Goal: Information Seeking & Learning: Check status

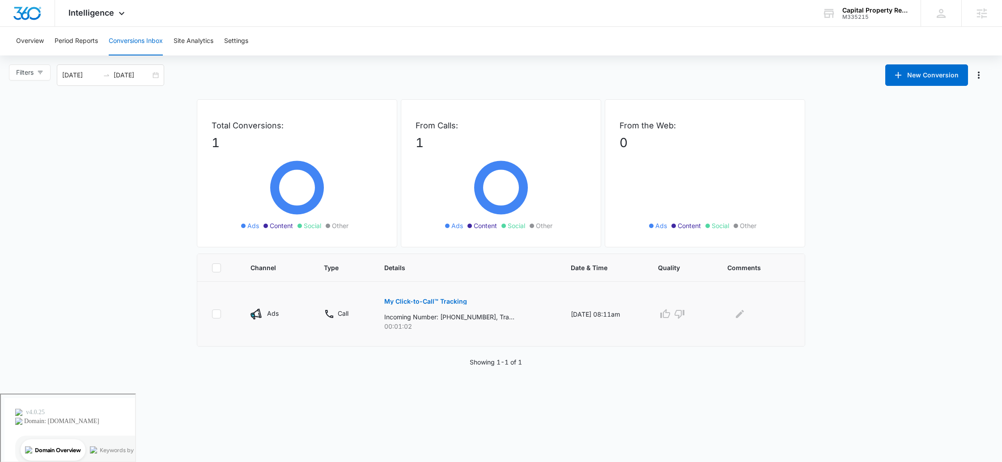
click at [447, 300] on p "My Click-to-Call™ Tracking" at bounding box center [425, 301] width 83 height 6
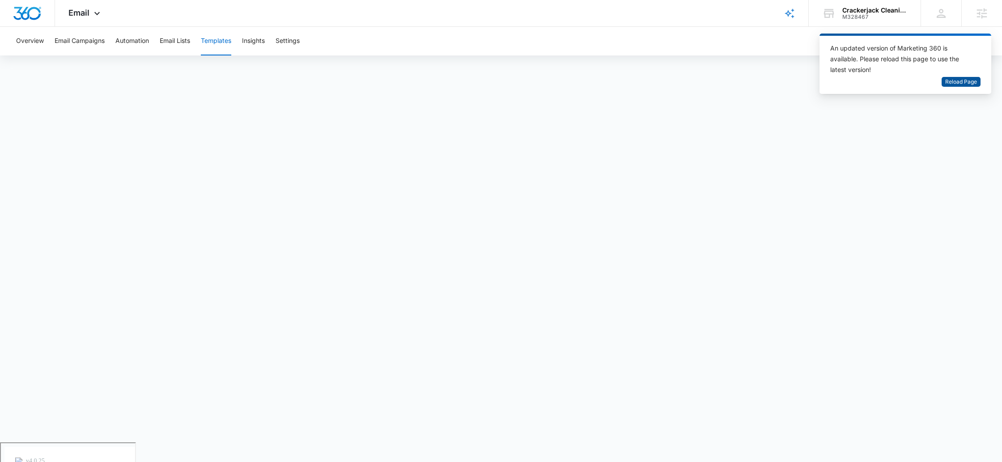
click at [970, 83] on span "Reload Page" at bounding box center [961, 82] width 32 height 8
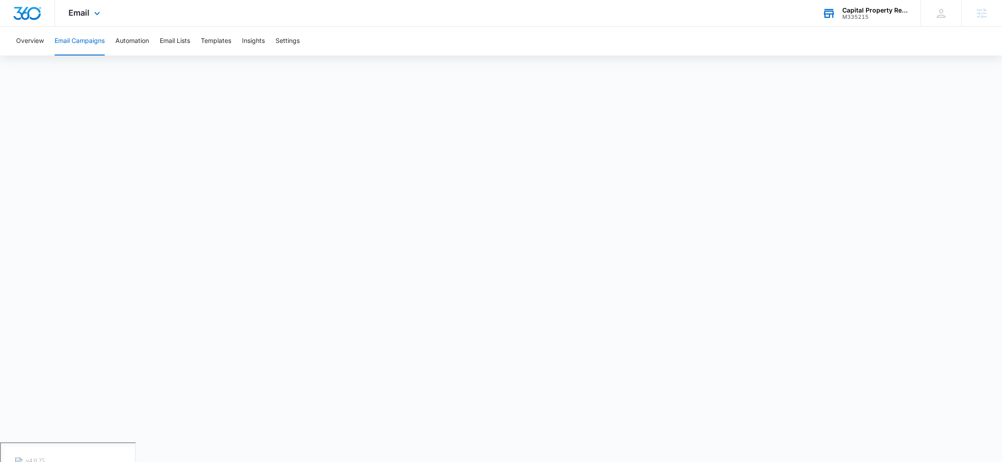
click at [863, 16] on div "M335215" at bounding box center [874, 17] width 65 height 6
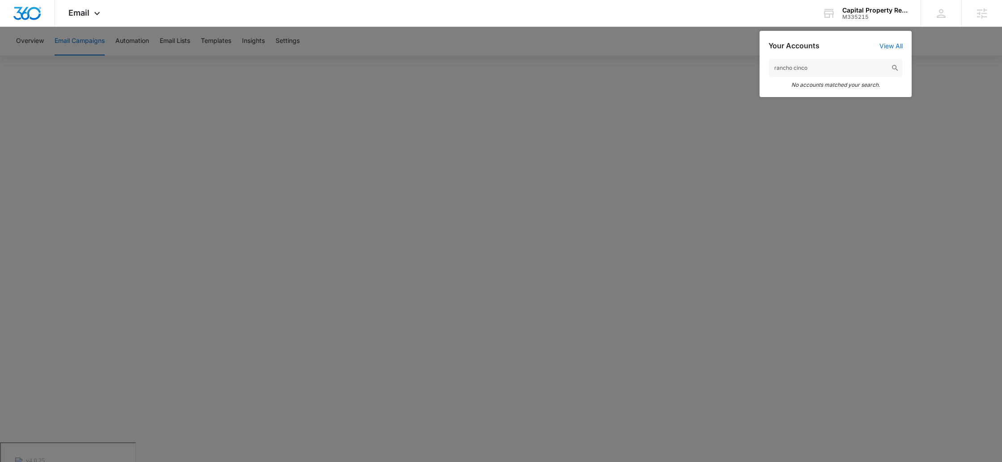
drag, startPoint x: 818, startPoint y: 68, endPoint x: 747, endPoint y: 66, distance: 70.3
click at [747, 27] on nav "Email Apps Reputation Forms CRM Email Social Payments POS Content Ads Intellige…" at bounding box center [501, 13] width 1002 height 27
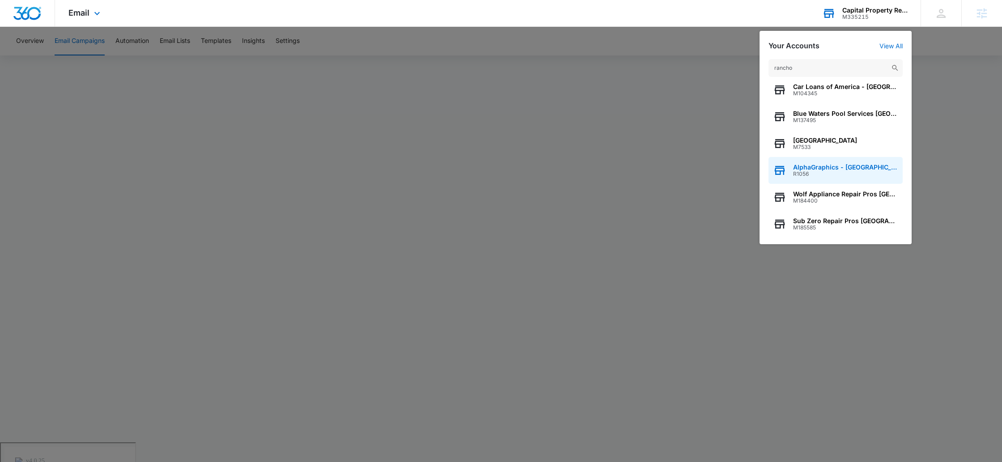
scroll to position [12, 0]
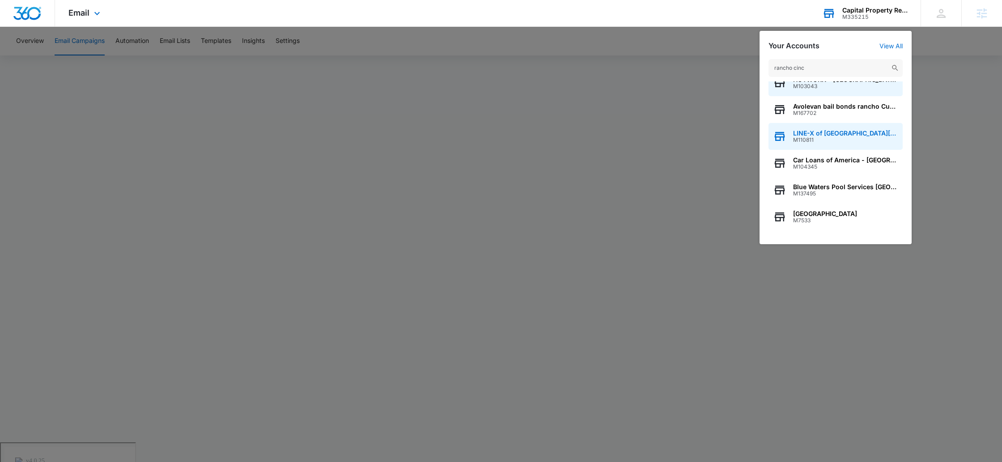
type input "rancho cinco"
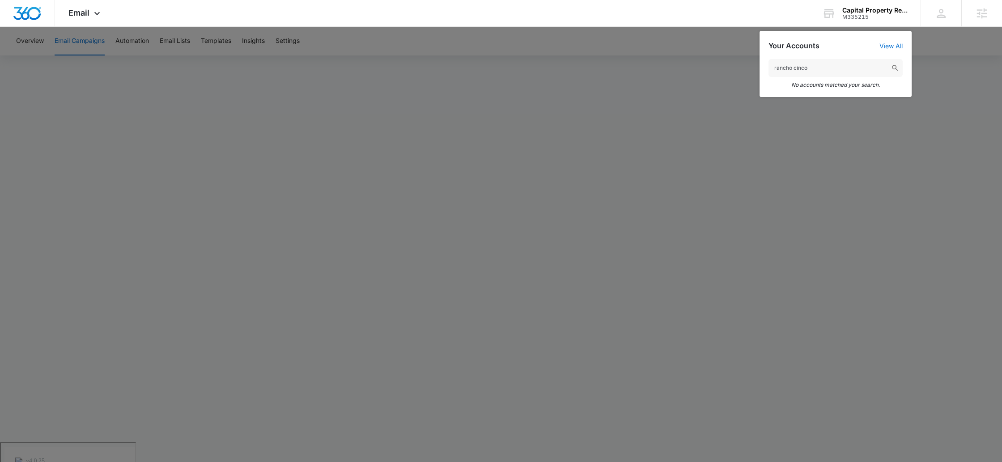
drag, startPoint x: 823, startPoint y: 67, endPoint x: 741, endPoint y: 63, distance: 82.4
click at [741, 27] on nav "Email Apps Reputation Forms CRM Email Social Payments POS Content Ads Intellige…" at bounding box center [501, 13] width 1002 height 27
type input "rancho 5"
click at [831, 97] on span "M334672" at bounding box center [821, 98] width 57 height 6
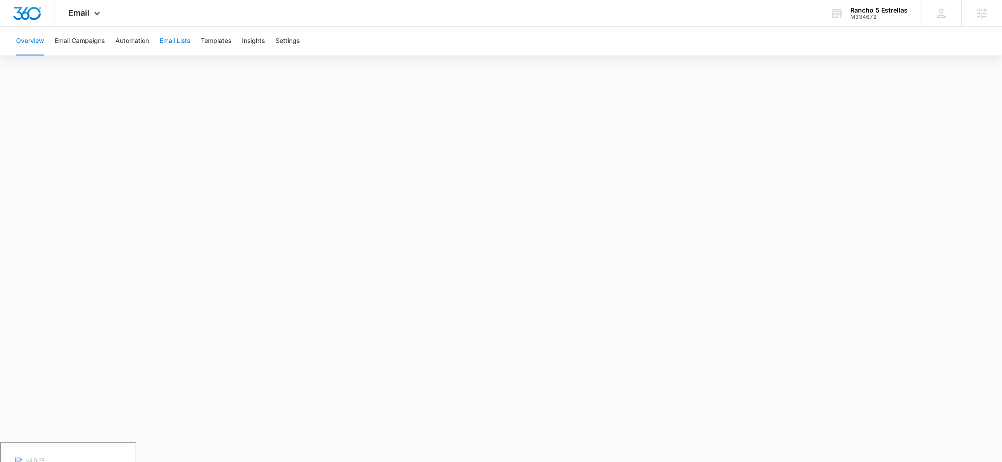
click at [183, 43] on button "Email Lists" at bounding box center [175, 41] width 30 height 29
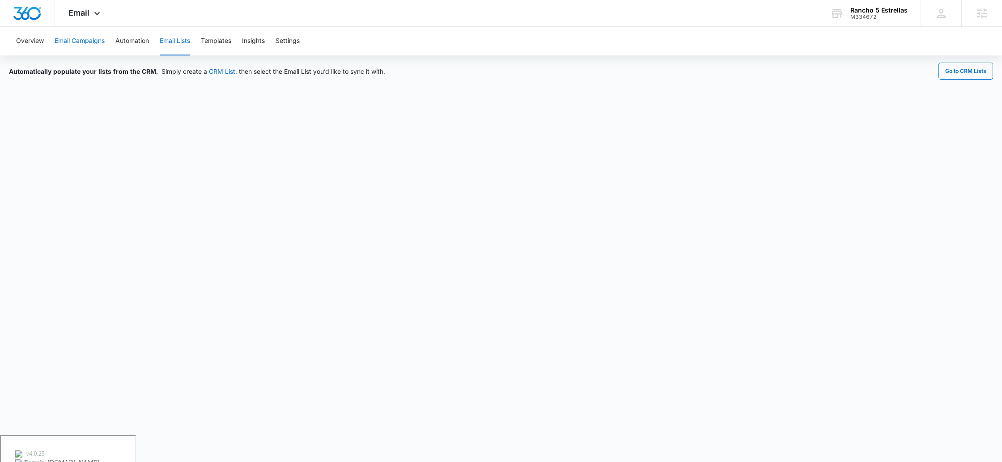
click at [87, 43] on button "Email Campaigns" at bounding box center [80, 41] width 50 height 29
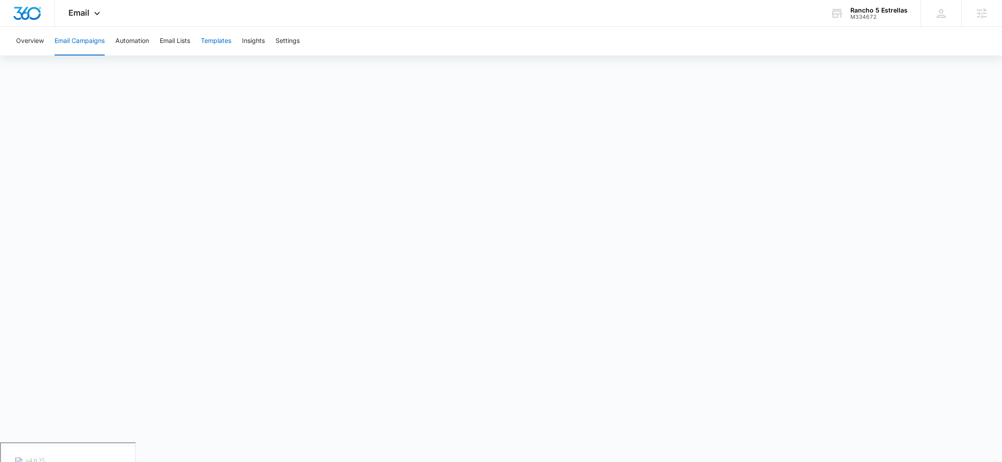
click at [220, 40] on button "Templates" at bounding box center [216, 41] width 30 height 29
click at [73, 41] on button "Email Campaigns" at bounding box center [80, 41] width 50 height 29
click at [219, 42] on button "Templates" at bounding box center [216, 41] width 30 height 29
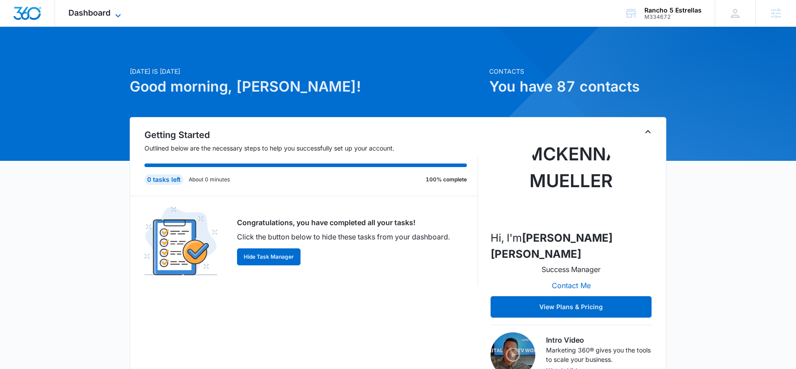
click at [91, 10] on span "Dashboard" at bounding box center [89, 12] width 42 height 9
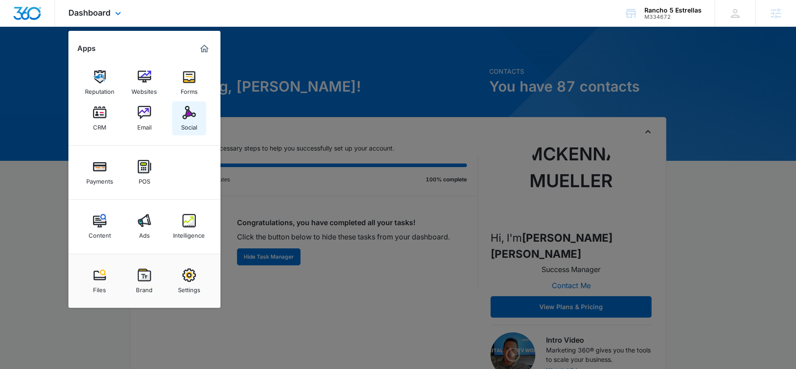
click at [186, 120] on div "Social" at bounding box center [189, 125] width 16 height 12
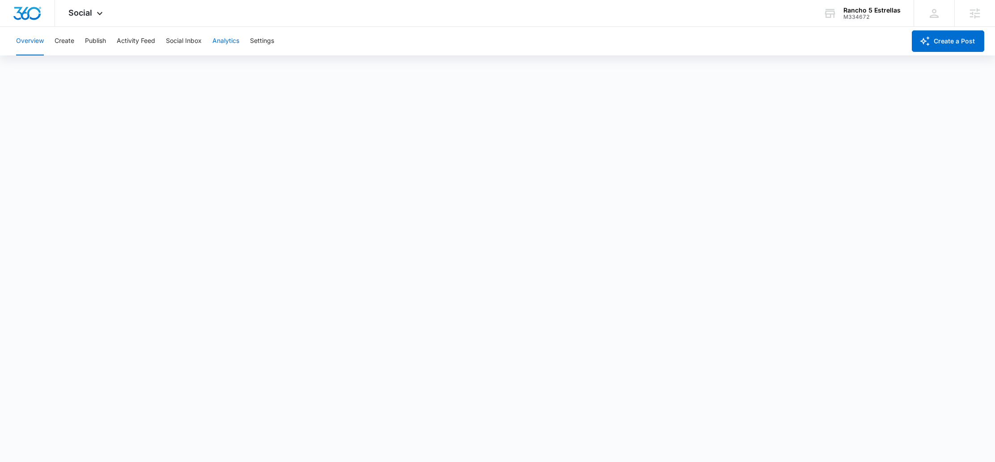
click at [221, 40] on button "Analytics" at bounding box center [225, 41] width 27 height 29
click at [61, 64] on button "Post" at bounding box center [57, 68] width 13 height 25
click at [292, 63] on button "Reports" at bounding box center [294, 68] width 23 height 25
click at [89, 16] on span "Social" at bounding box center [80, 12] width 24 height 9
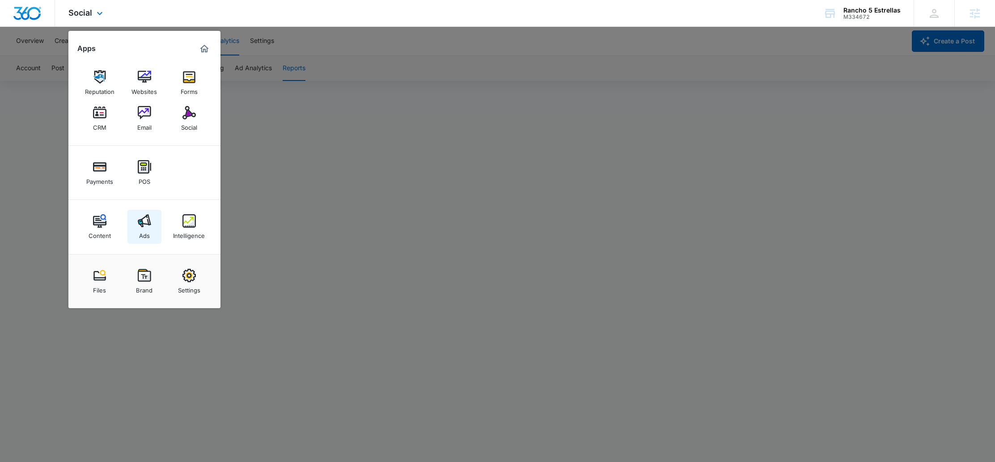
click at [148, 221] on img at bounding box center [144, 220] width 13 height 13
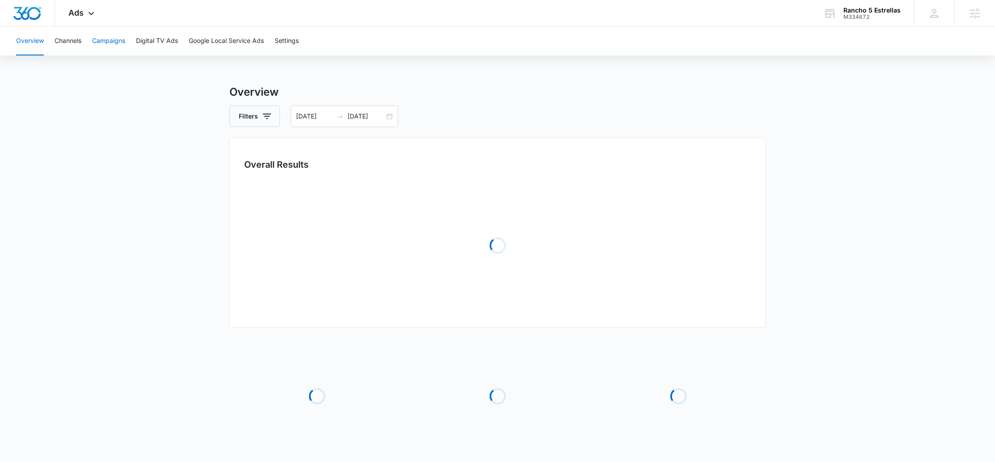
click at [114, 42] on button "Campaigns" at bounding box center [108, 41] width 33 height 29
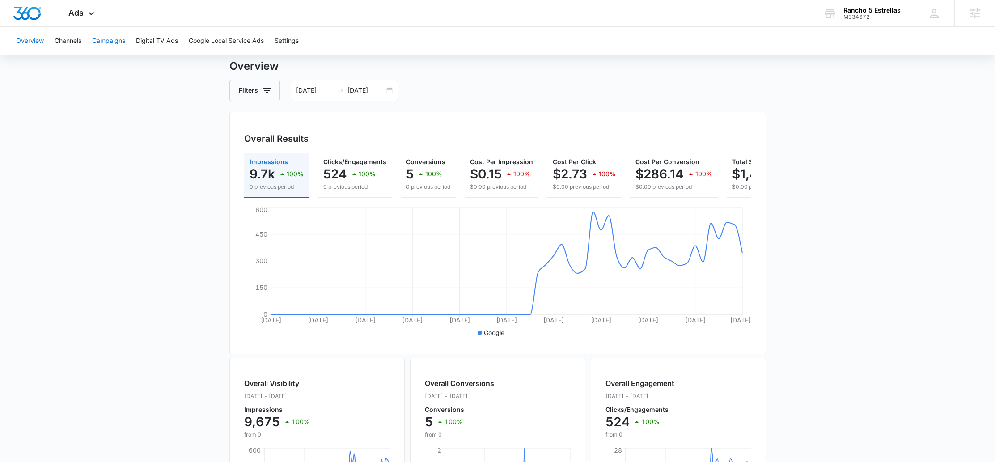
scroll to position [38, 0]
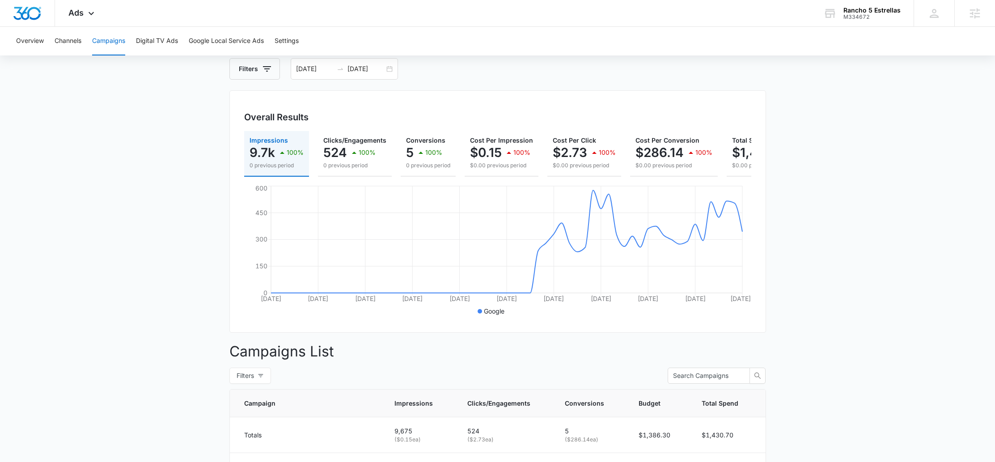
scroll to position [18, 0]
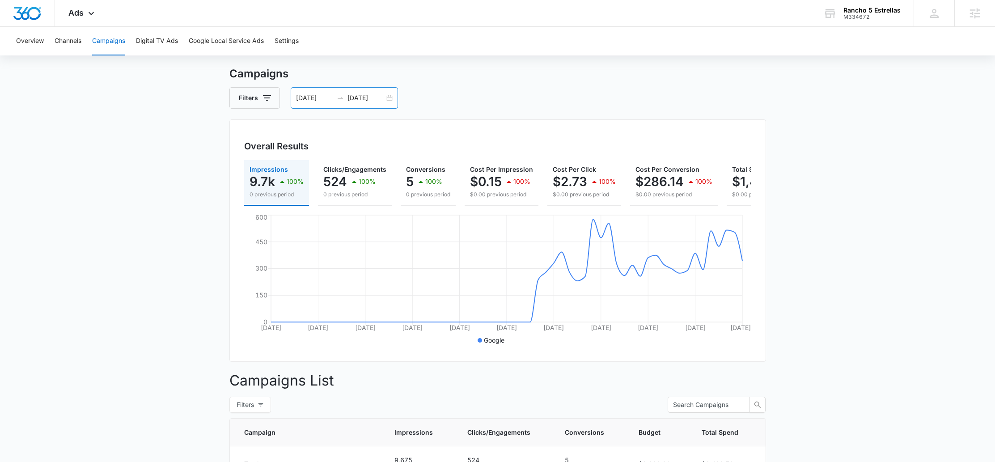
click at [385, 98] on div "[DATE] [DATE]" at bounding box center [344, 97] width 107 height 21
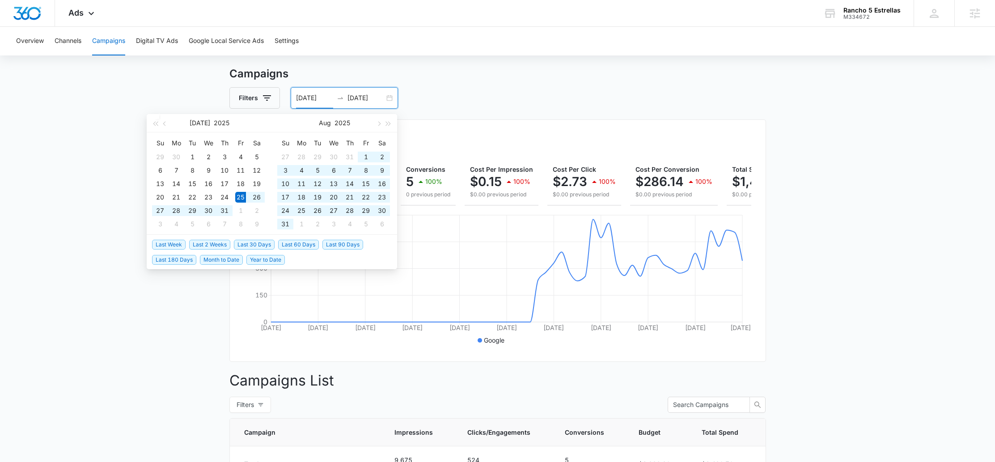
click at [248, 243] on span "Last 30 Days" at bounding box center [254, 245] width 41 height 10
click at [253, 244] on span "Last 30 Days" at bounding box center [254, 245] width 41 height 10
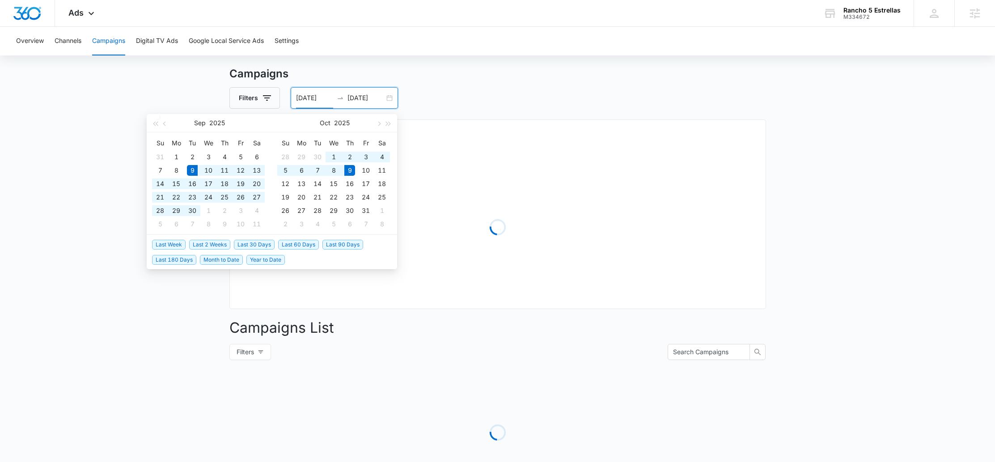
type input "[DATE]"
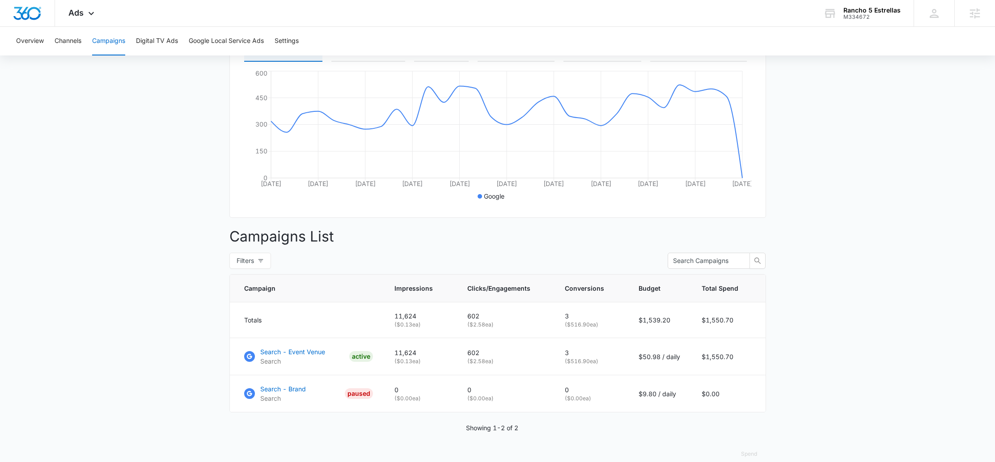
scroll to position [182, 0]
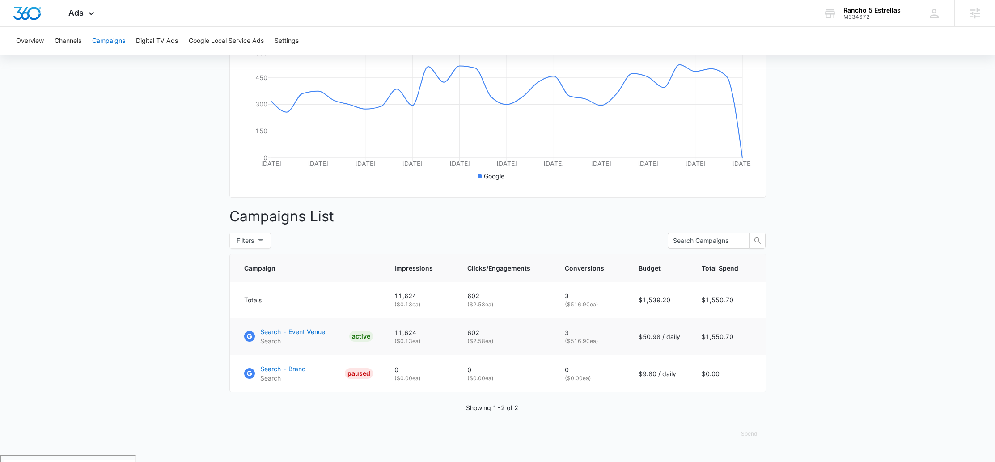
click at [305, 336] on p "Search - Event Venue" at bounding box center [292, 331] width 65 height 9
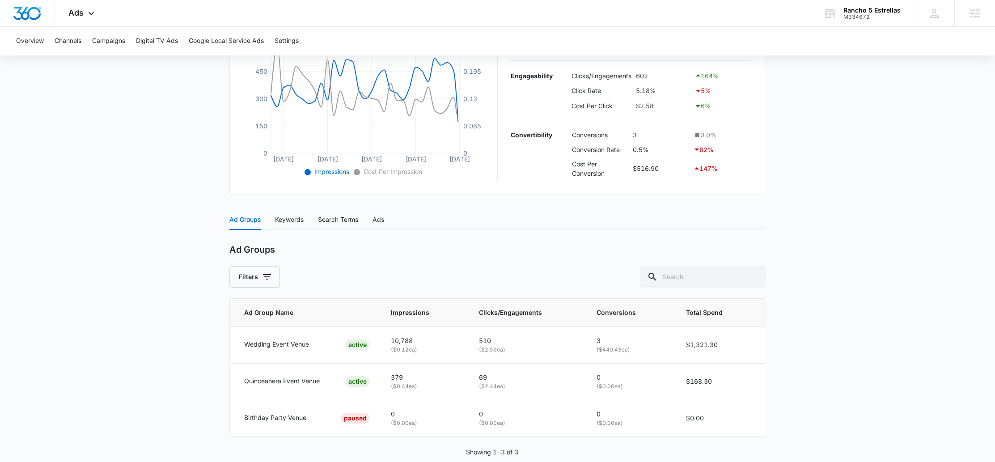
scroll to position [233, 0]
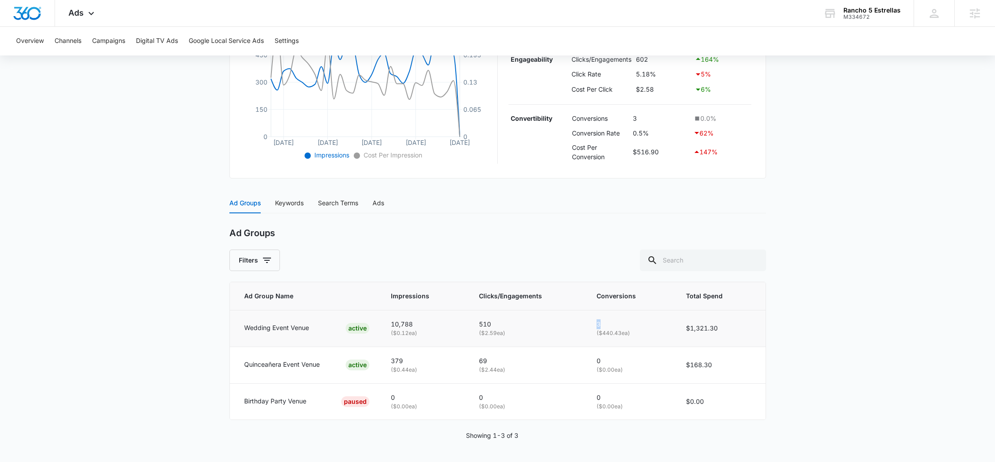
drag, startPoint x: 588, startPoint y: 321, endPoint x: 612, endPoint y: 322, distance: 23.7
click at [612, 322] on td "3 ( $440.43 ea)" at bounding box center [630, 328] width 89 height 37
click at [612, 322] on p "3" at bounding box center [631, 324] width 68 height 10
click at [85, 10] on div "Ads Apps Reputation Websites Forms CRM Email Social Payments POS Content Ads In…" at bounding box center [82, 13] width 55 height 26
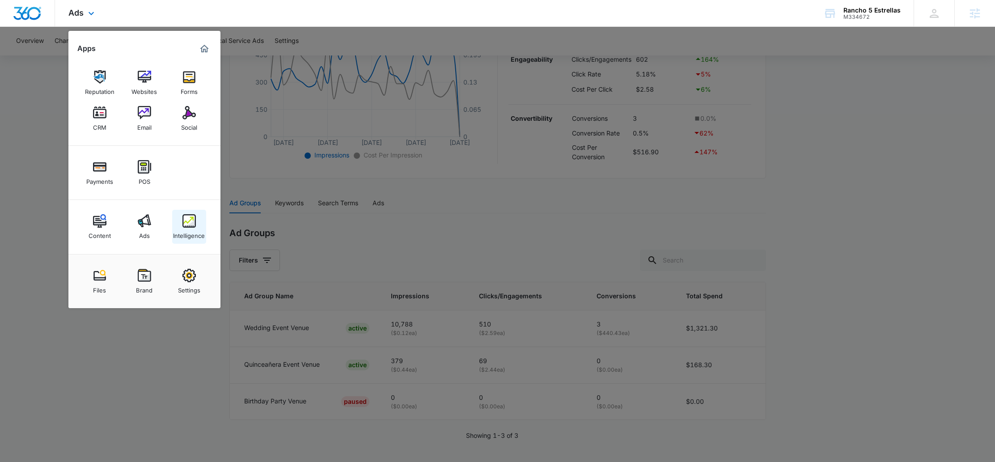
click at [178, 219] on link "Intelligence" at bounding box center [189, 227] width 34 height 34
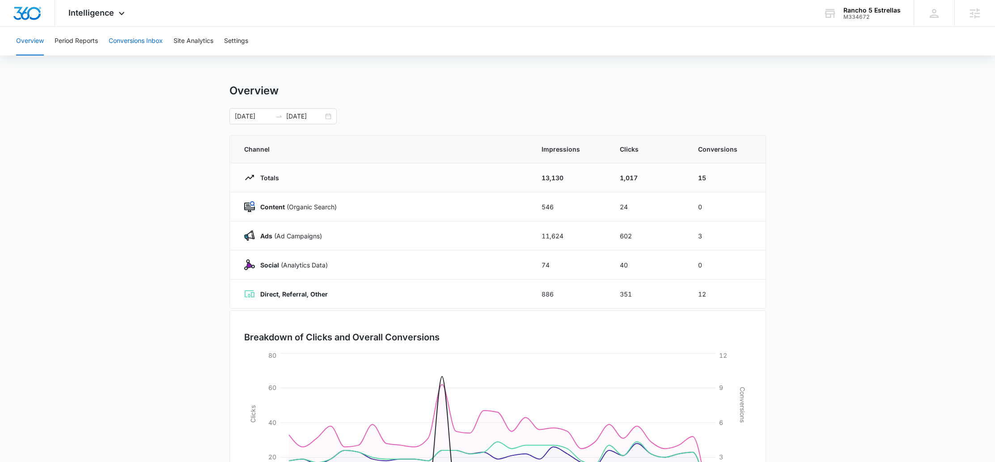
click at [140, 45] on button "Conversions Inbox" at bounding box center [136, 41] width 54 height 29
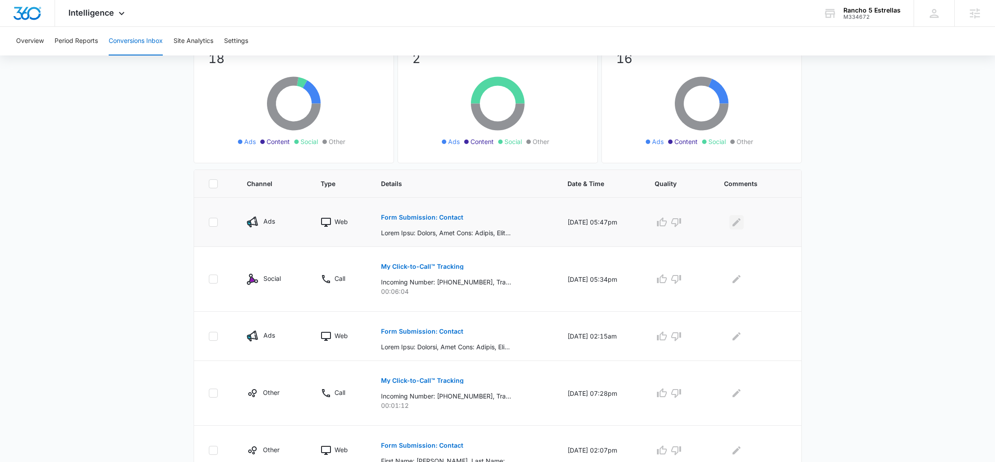
scroll to position [84, 0]
click at [432, 332] on p "Form Submission: Contact" at bounding box center [422, 331] width 82 height 6
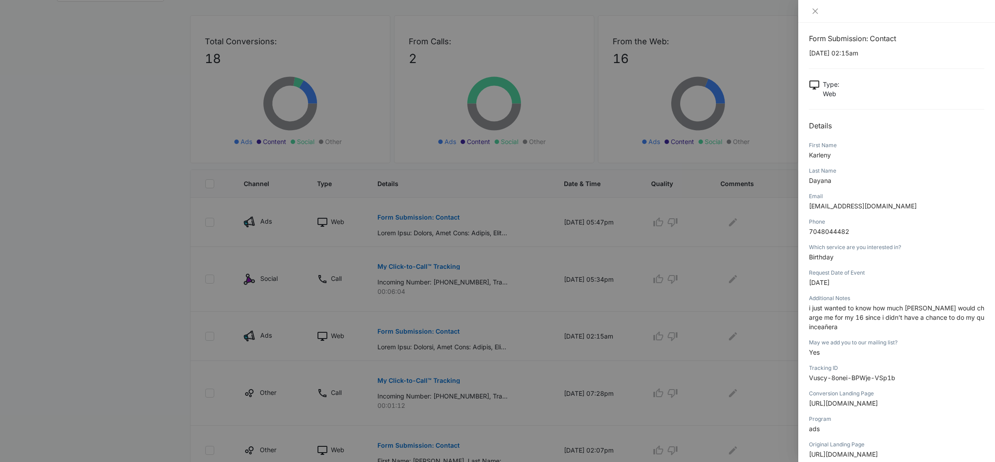
scroll to position [8, 0]
drag, startPoint x: 826, startPoint y: 317, endPoint x: 946, endPoint y: 324, distance: 121.0
click at [946, 324] on p "i just wanted to know how much yall would charge me for my 16 since i didn’t ha…" at bounding box center [896, 315] width 175 height 28
drag, startPoint x: 853, startPoint y: 320, endPoint x: 954, endPoint y: 318, distance: 100.7
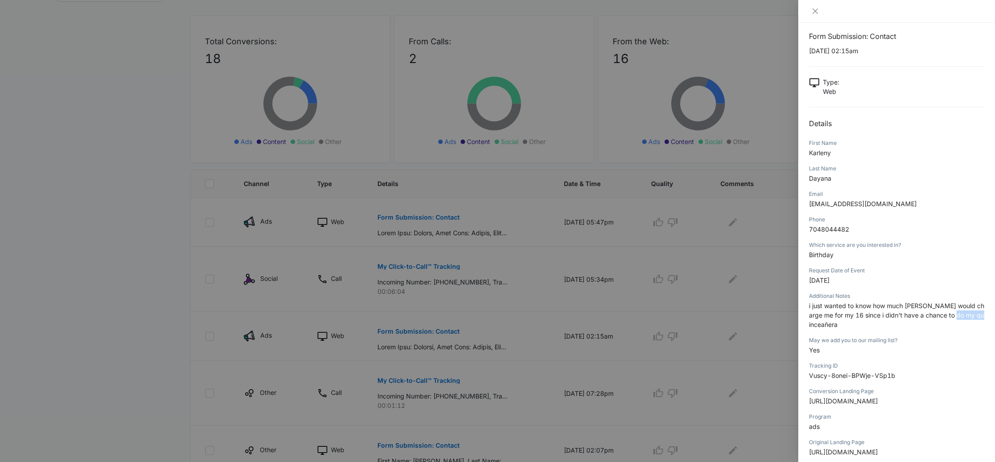
click at [954, 318] on p "i just wanted to know how much yall would charge me for my 16 since i didn’t ha…" at bounding box center [896, 315] width 175 height 28
click at [954, 318] on span "i just wanted to know how much yall would charge me for my 16 since i didn’t ha…" at bounding box center [896, 315] width 175 height 26
drag, startPoint x: 878, startPoint y: 310, endPoint x: 970, endPoint y: 318, distance: 93.0
click at [970, 318] on p "i just wanted to know how much yall would charge me for my 16 since i didn’t ha…" at bounding box center [896, 315] width 175 height 28
click at [970, 318] on span "i just wanted to know how much yall would charge me for my 16 since i didn’t ha…" at bounding box center [896, 315] width 175 height 26
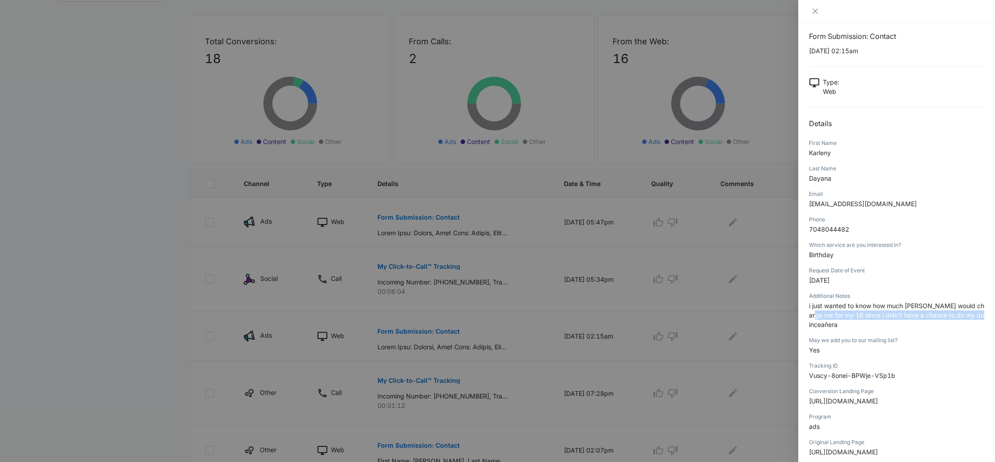
drag, startPoint x: 826, startPoint y: 322, endPoint x: 811, endPoint y: 312, distance: 17.7
click at [811, 312] on p "i just wanted to know how much yall would charge me for my 16 since i didn’t ha…" at bounding box center [896, 315] width 175 height 28
click at [823, 312] on span "i just wanted to know how much yall would charge me for my 16 since i didn’t ha…" at bounding box center [896, 315] width 175 height 26
drag, startPoint x: 824, startPoint y: 324, endPoint x: 803, endPoint y: 306, distance: 27.7
click at [803, 306] on div "Form Submission: Contact 10/02/2025 at 02:15am Type : Web Details First Name Ka…" at bounding box center [896, 242] width 197 height 439
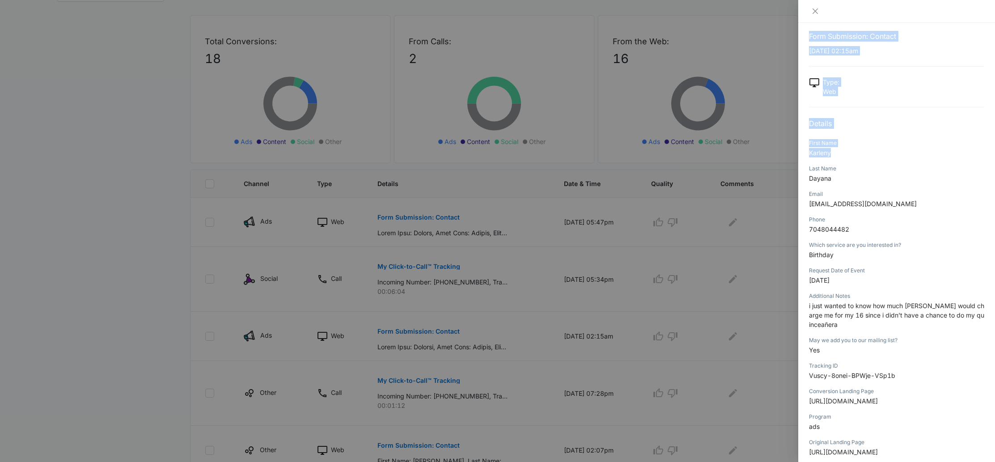
drag, startPoint x: 836, startPoint y: 155, endPoint x: 795, endPoint y: 154, distance: 41.2
click at [795, 154] on div "Form Submission: Contact 10/02/2025 at 02:15am Type : Web Details First Name Ka…" at bounding box center [497, 231] width 995 height 462
click at [878, 173] on div "Last Name Dayana" at bounding box center [896, 176] width 175 height 25
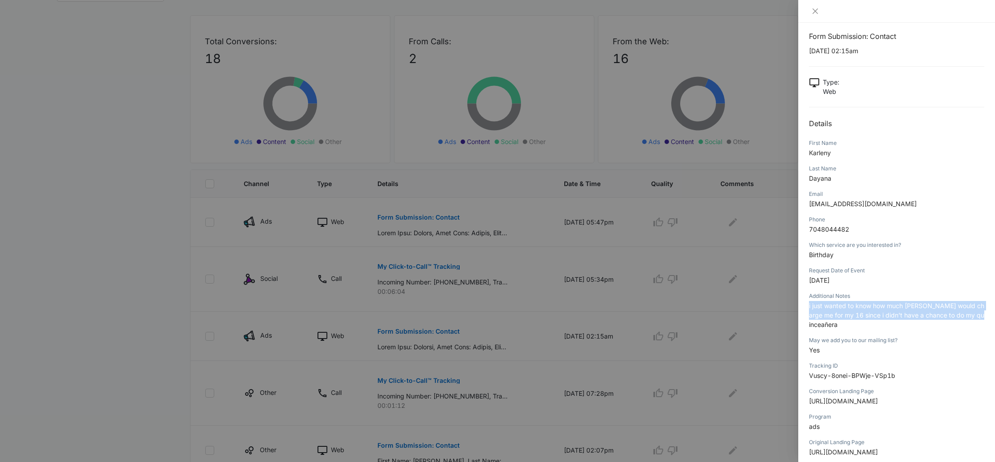
drag, startPoint x: 820, startPoint y: 323, endPoint x: 806, endPoint y: 309, distance: 20.2
click at [806, 309] on div "Form Submission: Contact 10/02/2025 at 02:15am Type : Web Details First Name Ka…" at bounding box center [896, 242] width 197 height 439
drag, startPoint x: 894, startPoint y: 319, endPoint x: 940, endPoint y: 319, distance: 45.6
click at [904, 319] on p "i just wanted to know how much yall would charge me for my 16 since i didn’t ha…" at bounding box center [896, 315] width 175 height 28
drag, startPoint x: 823, startPoint y: 329, endPoint x: 813, endPoint y: 322, distance: 12.2
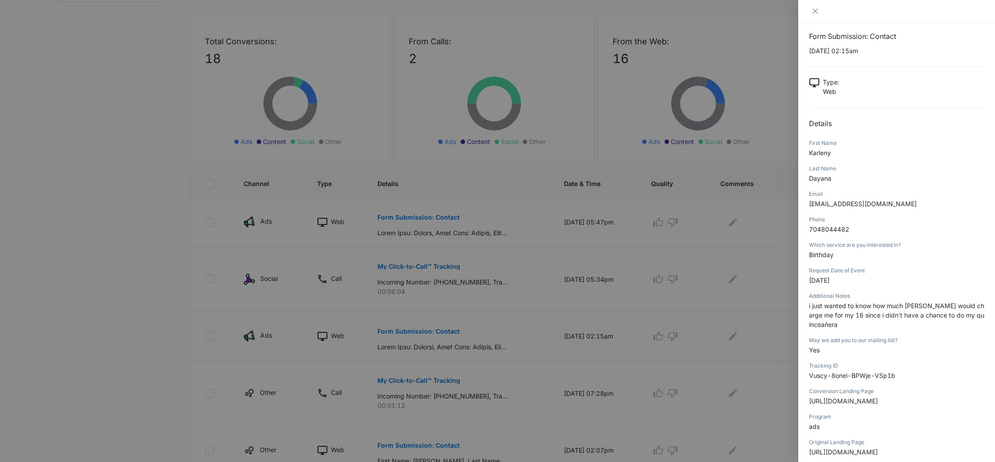
click at [813, 322] on p "i just wanted to know how much yall would charge me for my 16 since i didn’t ha…" at bounding box center [896, 315] width 175 height 28
drag, startPoint x: 836, startPoint y: 154, endPoint x: 807, endPoint y: 153, distance: 28.7
click at [807, 153] on div "Form Submission: Contact 10/02/2025 at 02:15am Type : Web Details First Name Ka…" at bounding box center [896, 242] width 197 height 439
click at [458, 269] on div at bounding box center [497, 231] width 995 height 462
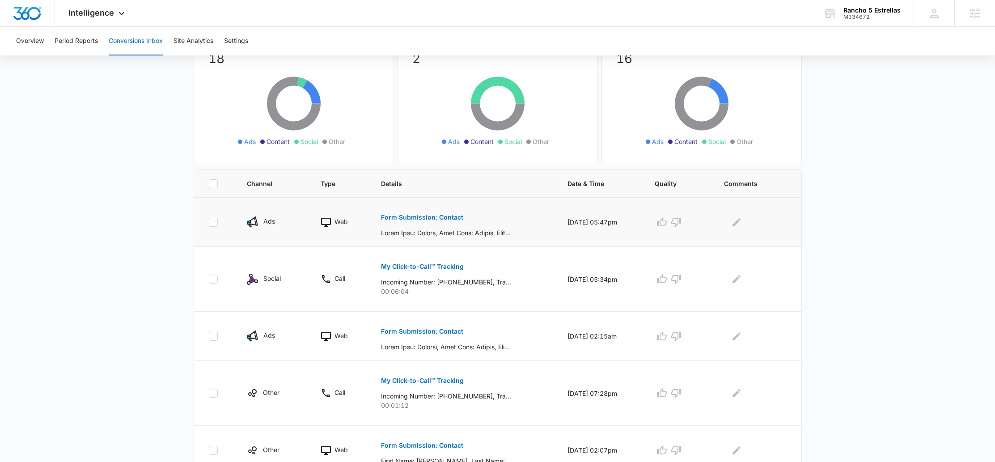
click at [427, 217] on p "Form Submission: Contact" at bounding box center [422, 217] width 82 height 6
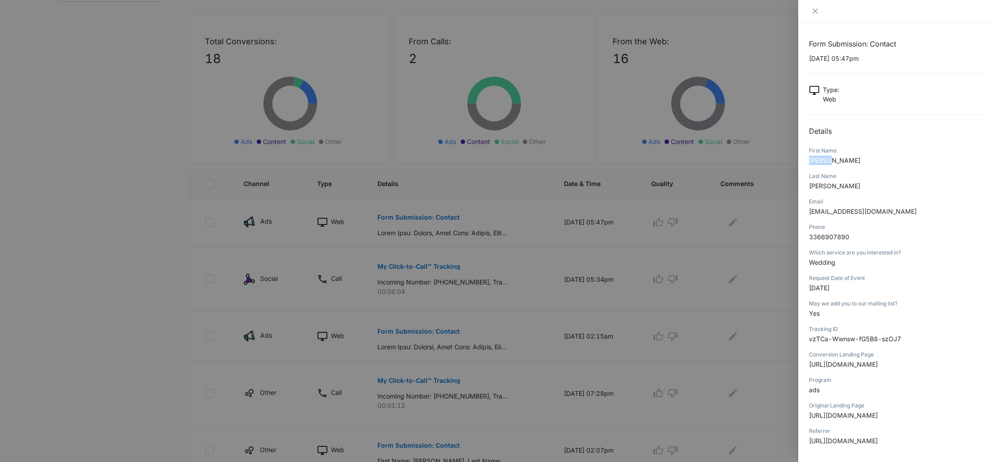
drag, startPoint x: 832, startPoint y: 161, endPoint x: 804, endPoint y: 161, distance: 27.7
click at [804, 161] on div "Form Submission: Contact 10/05/2025 at 05:47pm Type : Web Details First Name Le…" at bounding box center [896, 242] width 197 height 439
click at [854, 165] on div "First Name Leslie" at bounding box center [896, 158] width 175 height 25
click at [813, 13] on icon "close" at bounding box center [815, 11] width 7 height 7
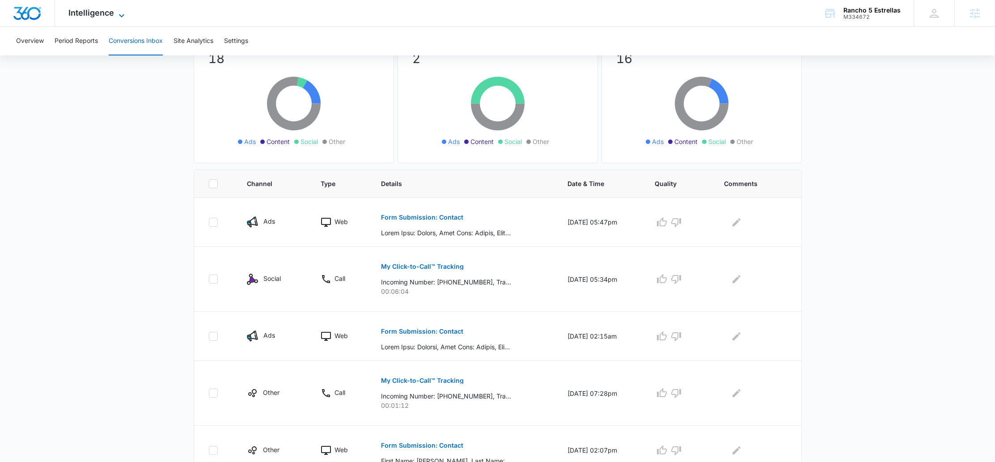
click at [91, 9] on span "Intelligence" at bounding box center [91, 12] width 46 height 9
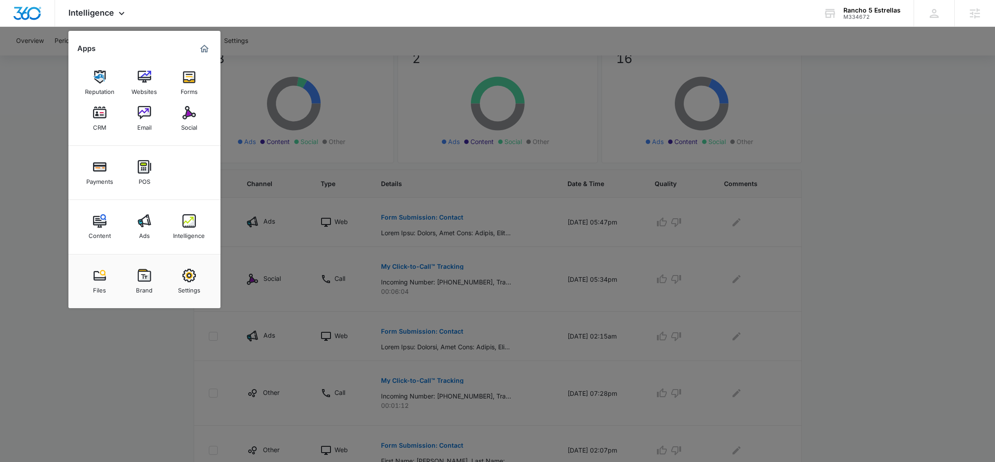
click at [300, 46] on div at bounding box center [497, 231] width 995 height 462
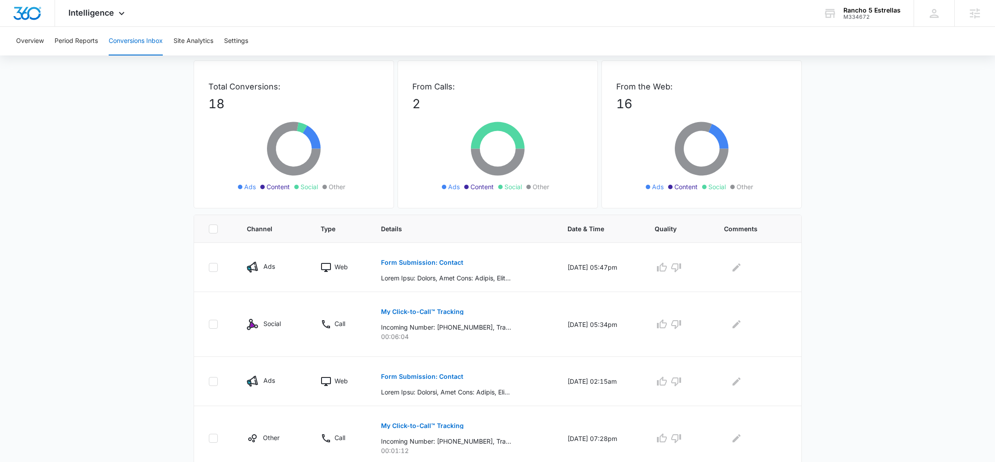
scroll to position [46, 0]
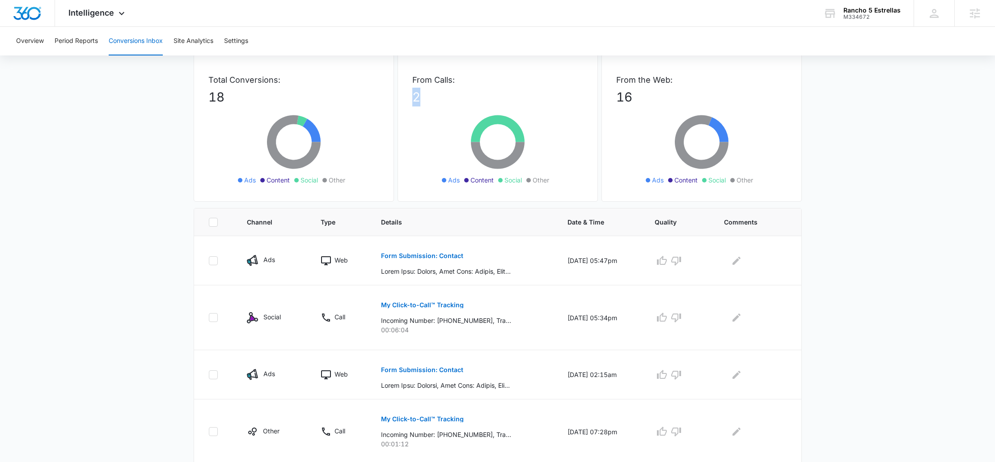
drag, startPoint x: 409, startPoint y: 97, endPoint x: 422, endPoint y: 98, distance: 13.0
click at [422, 98] on div "From Calls: 2 Ads Content Social Other" at bounding box center [498, 128] width 200 height 148
click at [423, 98] on p "2" at bounding box center [497, 97] width 171 height 19
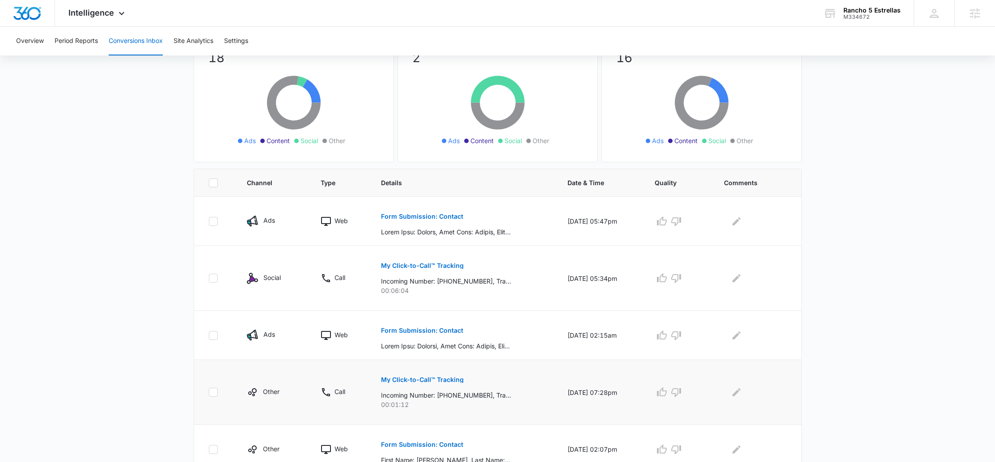
scroll to position [87, 0]
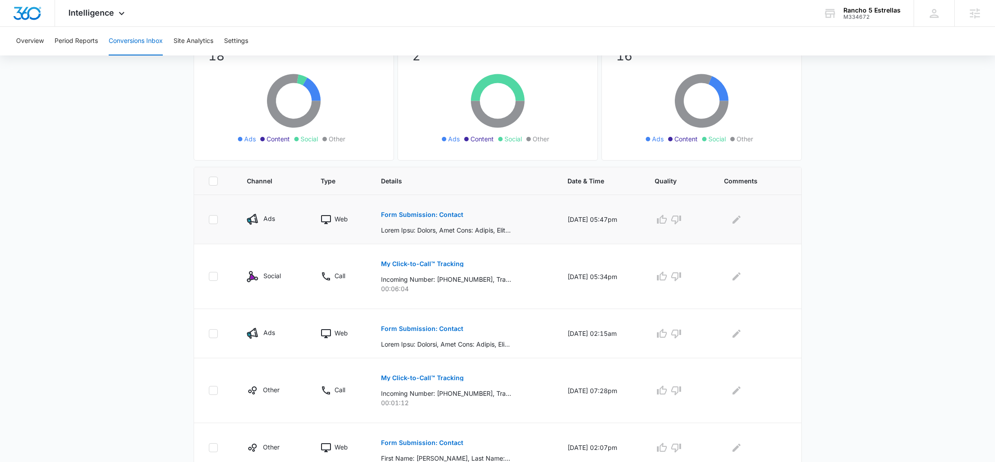
click at [433, 213] on p "Form Submission: Contact" at bounding box center [422, 215] width 82 height 6
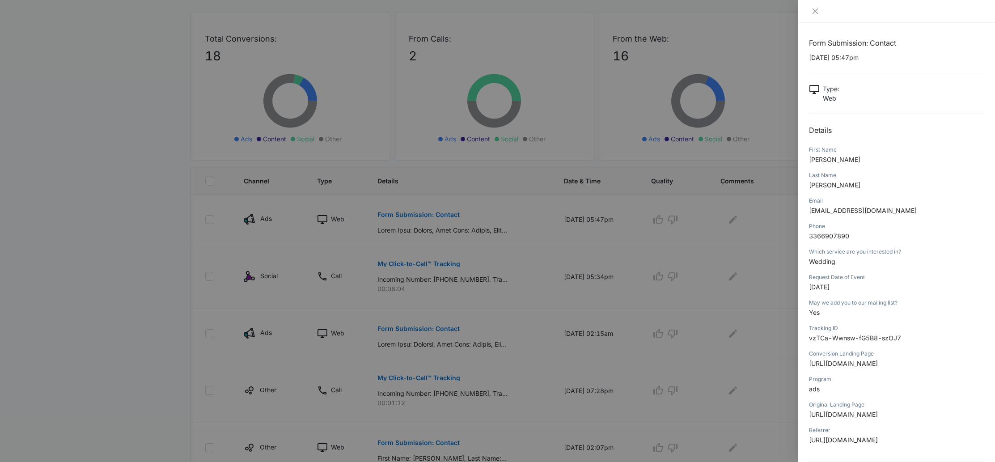
scroll to position [0, 0]
click at [814, 10] on icon "close" at bounding box center [815, 11] width 7 height 7
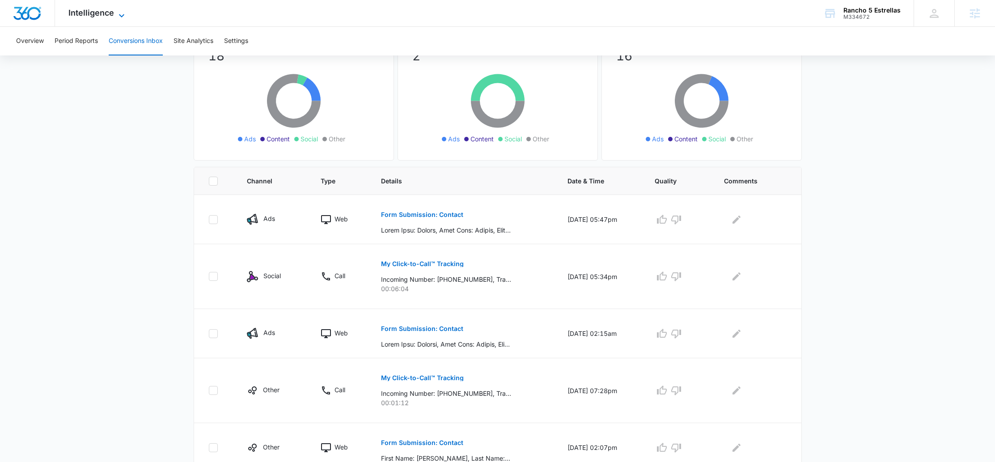
click at [95, 14] on span "Intelligence" at bounding box center [91, 12] width 46 height 9
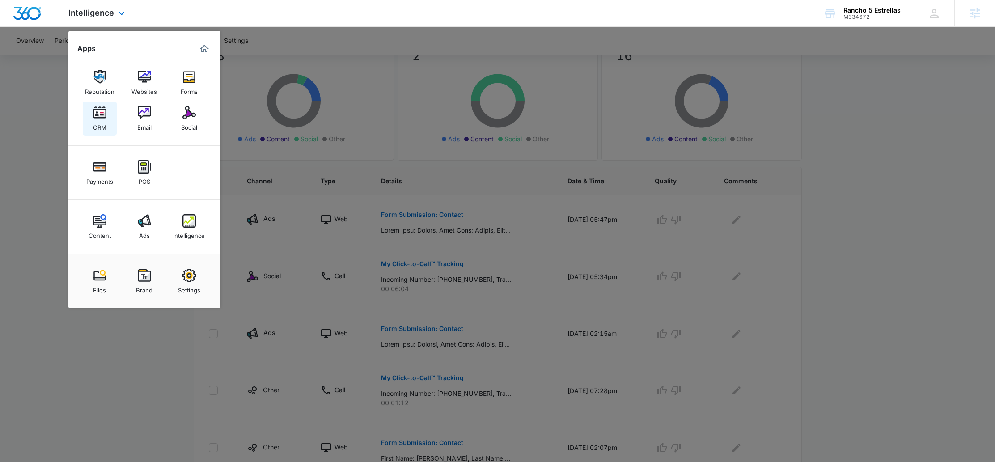
click at [98, 111] on img at bounding box center [99, 112] width 13 height 13
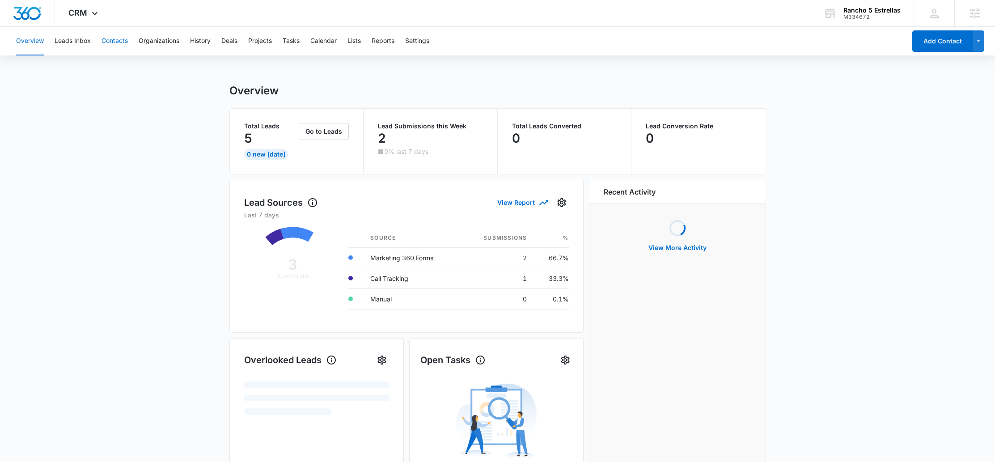
click at [121, 43] on button "Contacts" at bounding box center [115, 41] width 26 height 29
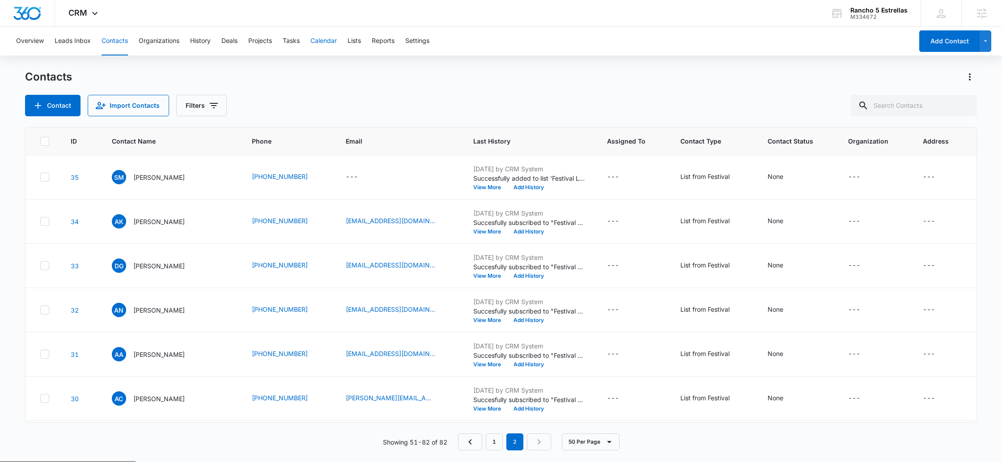
click at [330, 33] on button "Calendar" at bounding box center [323, 41] width 26 height 29
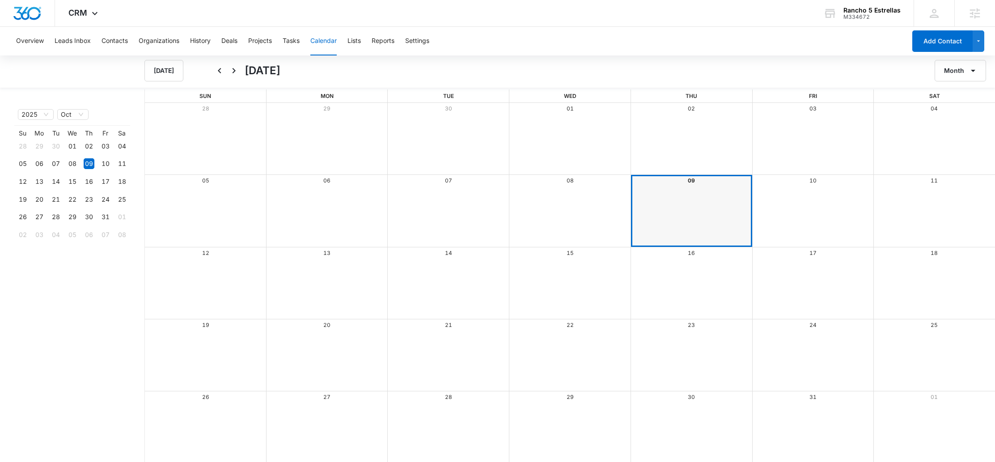
click at [681, 206] on div "Month View" at bounding box center [692, 211] width 122 height 72
click at [294, 46] on button "Tasks" at bounding box center [291, 41] width 17 height 29
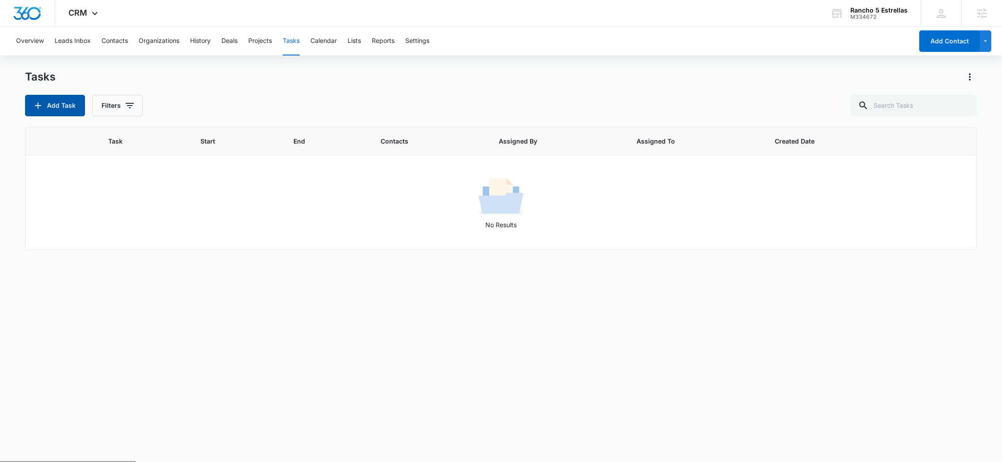
click at [37, 108] on icon "button" at bounding box center [38, 105] width 11 height 11
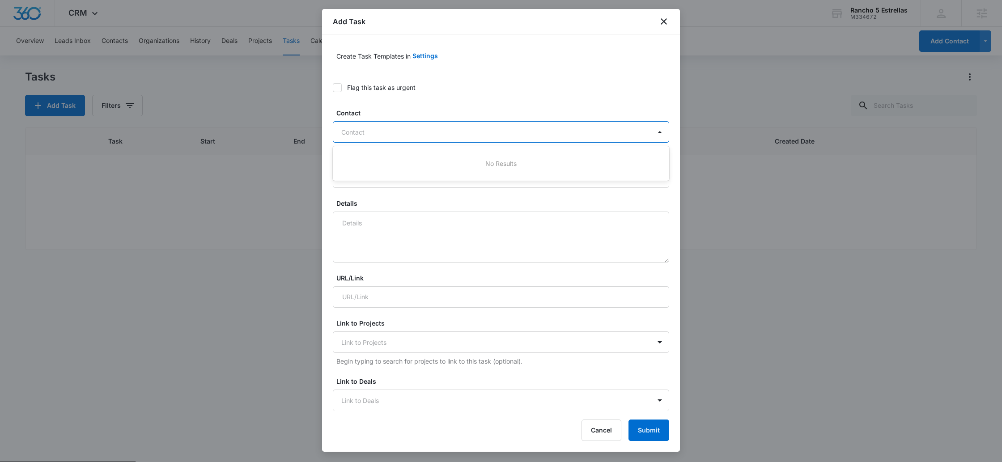
click at [457, 131] on div at bounding box center [495, 132] width 309 height 11
click at [529, 134] on div at bounding box center [495, 132] width 309 height 11
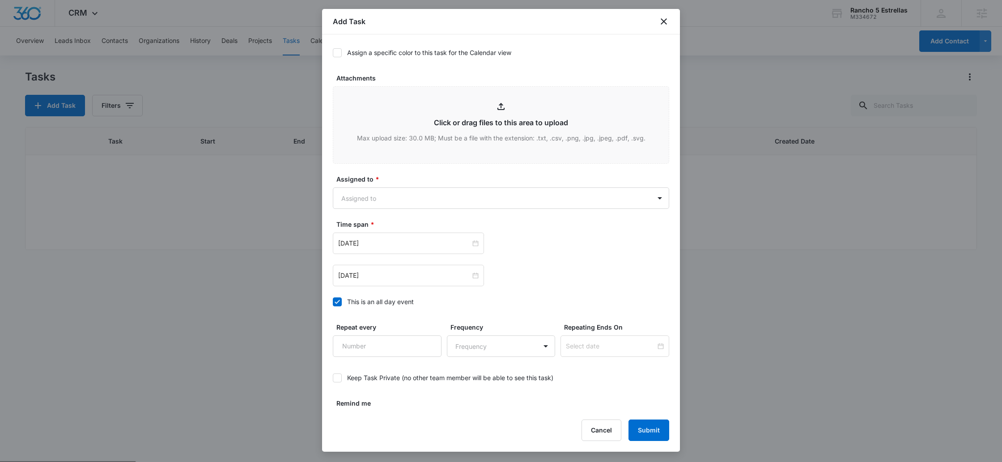
scroll to position [415, 0]
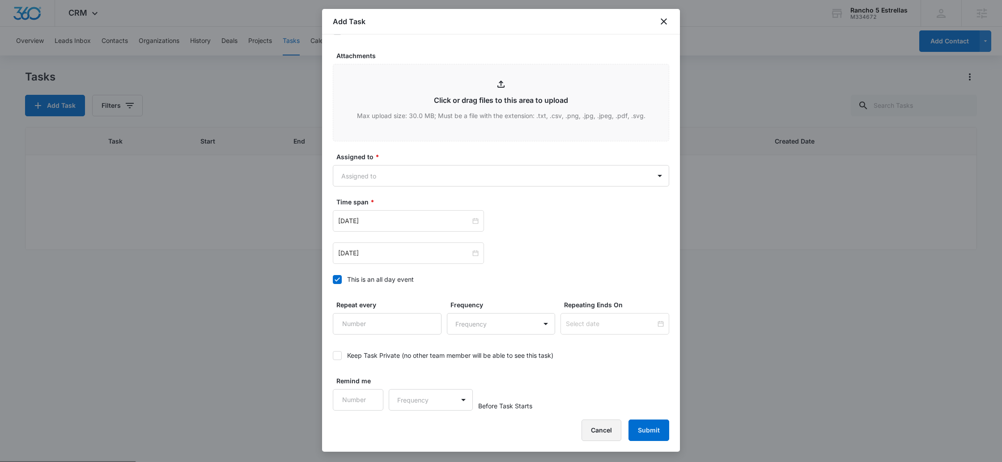
click at [611, 432] on button "Cancel" at bounding box center [601, 430] width 40 height 21
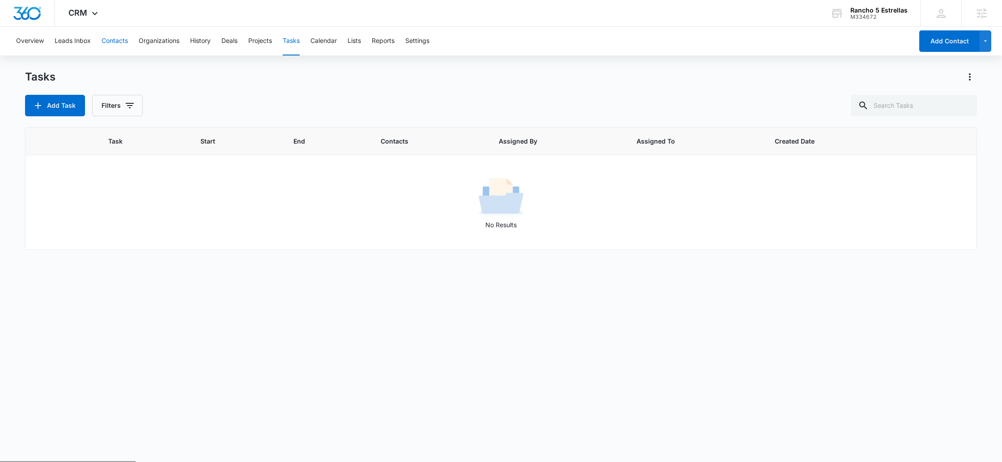
click at [112, 45] on button "Contacts" at bounding box center [115, 41] width 26 height 29
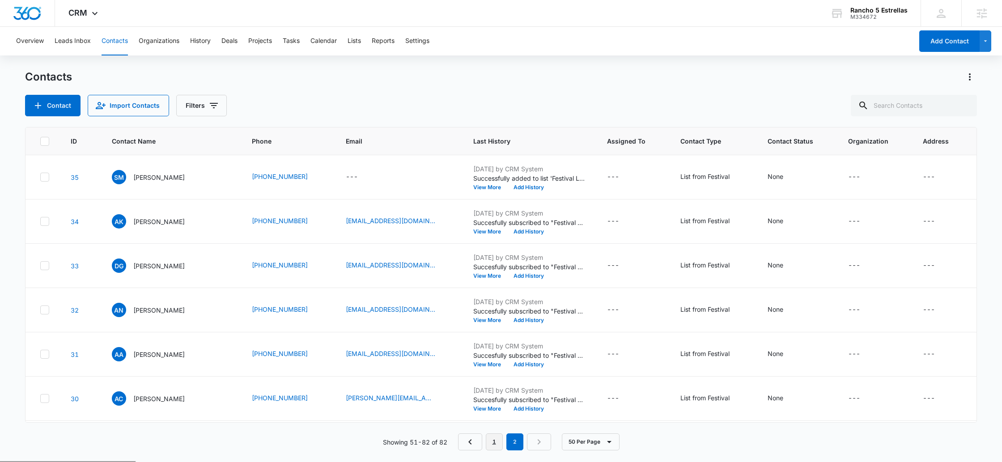
click at [499, 436] on link "1" at bounding box center [494, 441] width 17 height 17
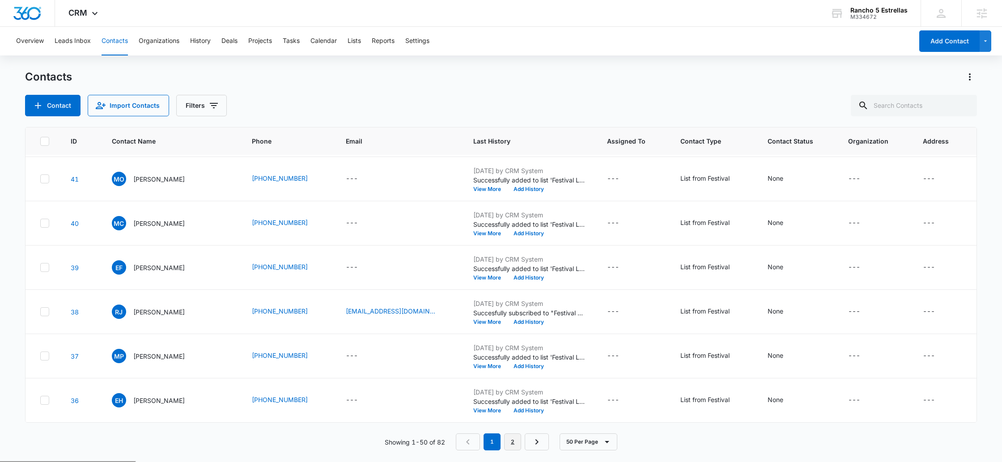
click at [508, 439] on link "2" at bounding box center [512, 441] width 17 height 17
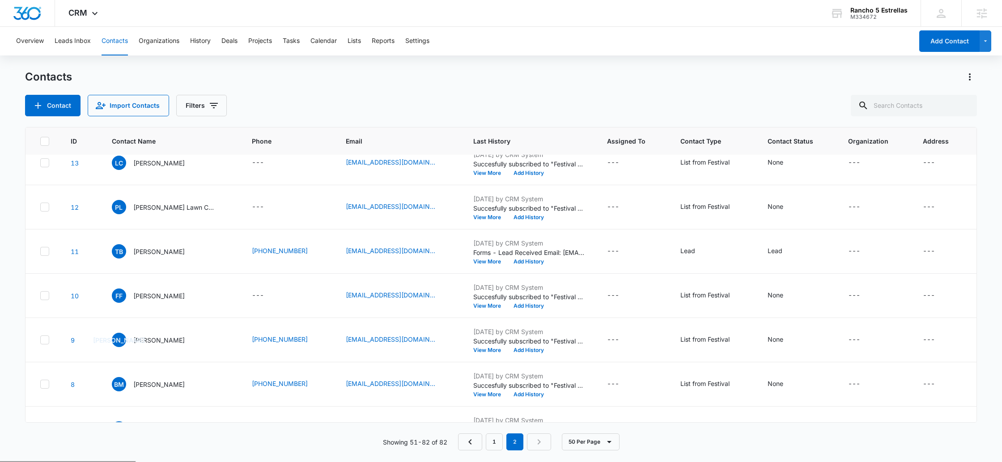
scroll to position [990, 0]
click at [488, 260] on button "View More" at bounding box center [490, 259] width 34 height 5
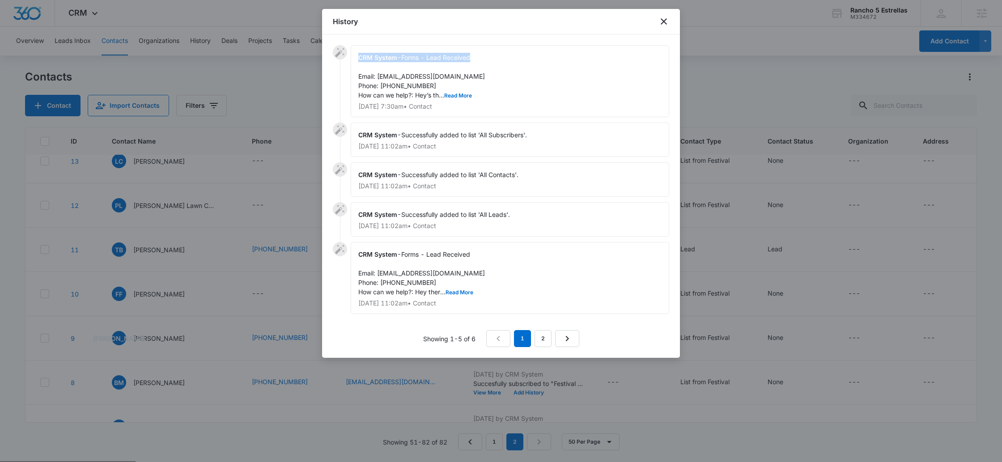
drag, startPoint x: 355, startPoint y: 57, endPoint x: 485, endPoint y: 59, distance: 129.7
click at [485, 59] on div "CRM System - Forms - Lead Received Email: bishoptaylor118@gmail.com Phone: 3369…" at bounding box center [510, 81] width 318 height 72
click at [668, 21] on icon "close" at bounding box center [663, 21] width 11 height 11
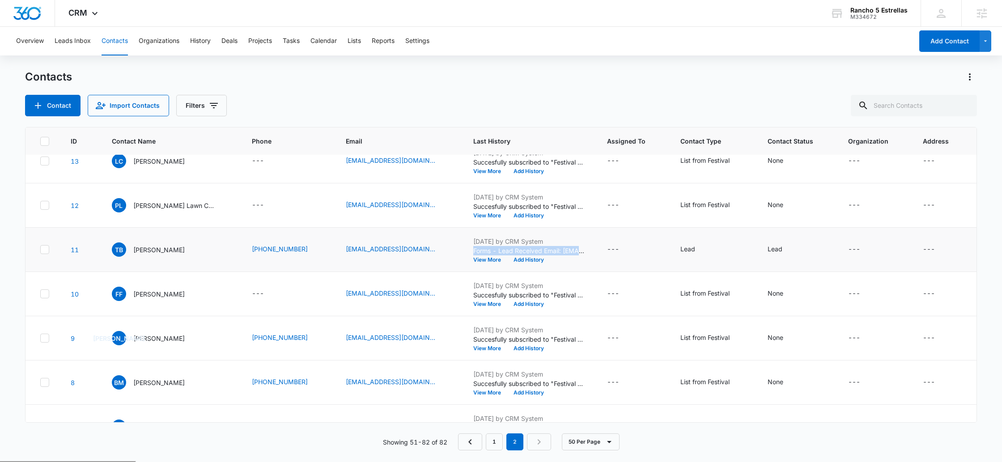
drag, startPoint x: 465, startPoint y: 249, endPoint x: 577, endPoint y: 248, distance: 112.7
click at [577, 248] on div "Sep 3, 2025 by CRM System Forms - Lead Received Email: bishoptaylor118@gmail.co…" at bounding box center [529, 250] width 112 height 26
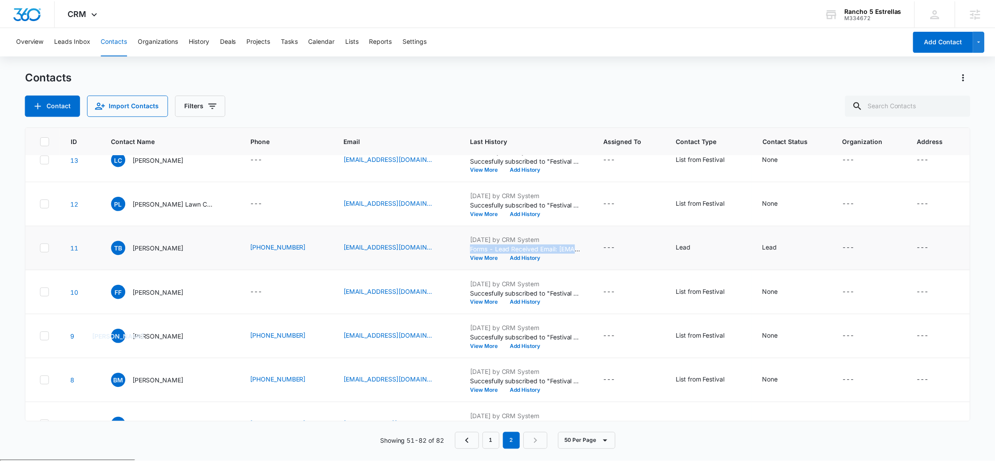
scroll to position [992, 0]
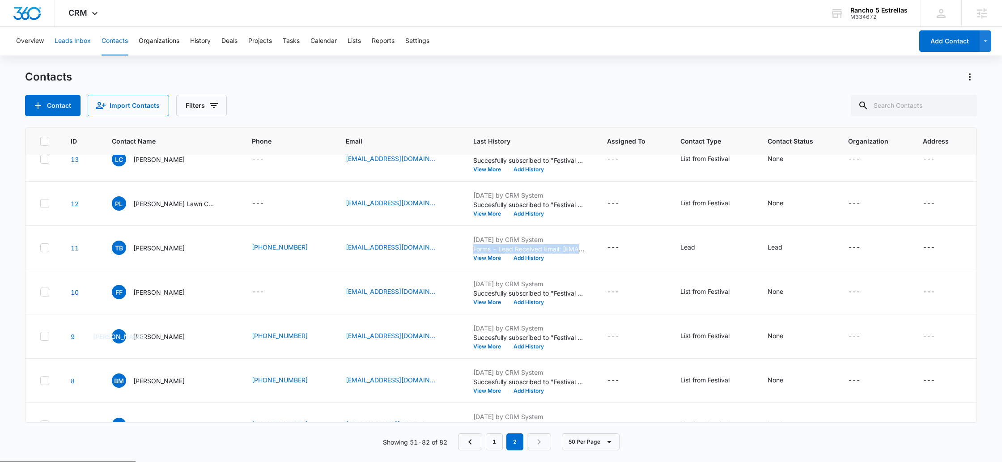
click at [65, 41] on button "Leads Inbox" at bounding box center [73, 41] width 36 height 29
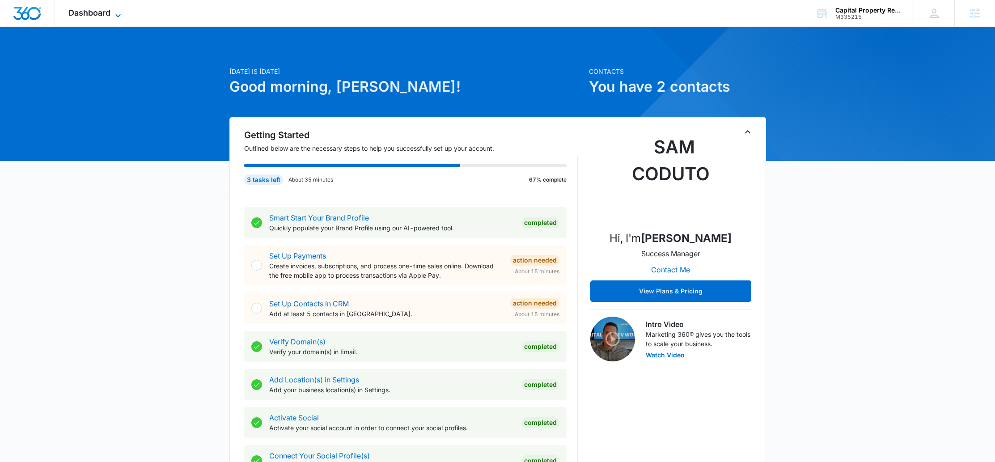
click at [82, 16] on span "Dashboard" at bounding box center [89, 12] width 42 height 9
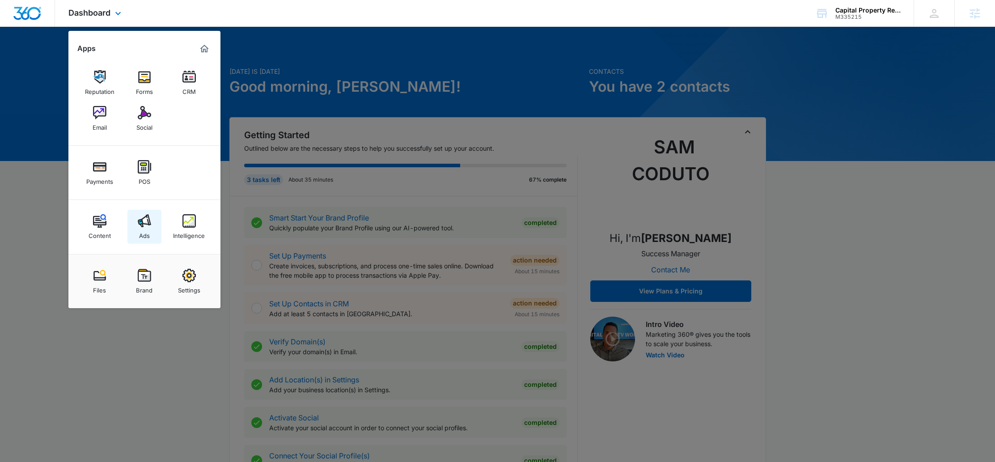
click at [142, 232] on div "Ads" at bounding box center [144, 234] width 11 height 12
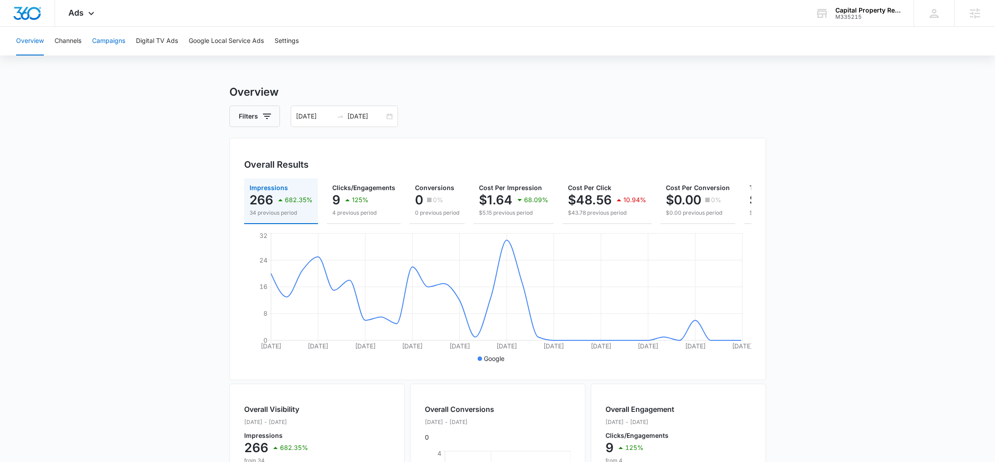
click at [117, 37] on button "Campaigns" at bounding box center [108, 41] width 33 height 29
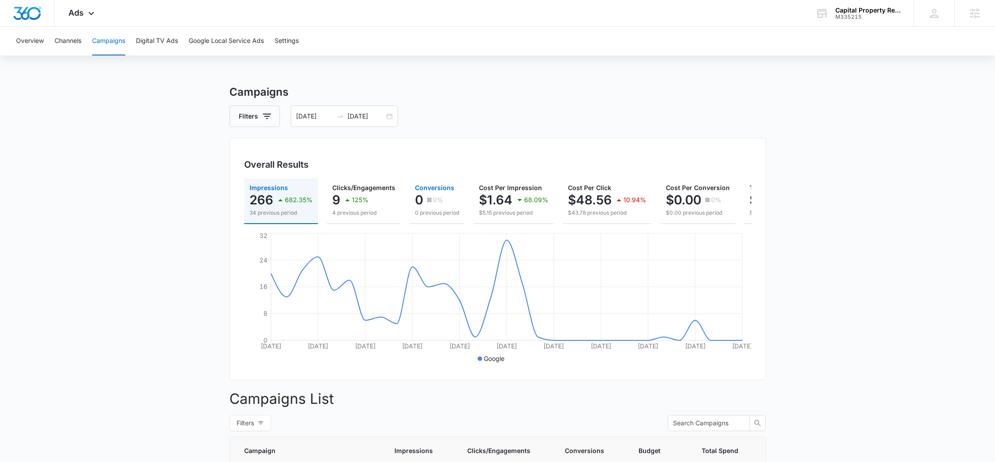
scroll to position [182, 0]
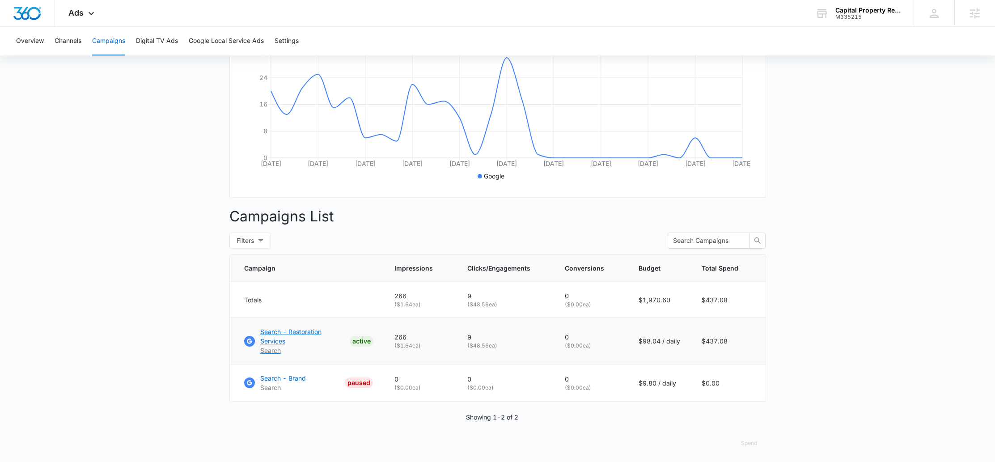
click at [327, 339] on p "Search - Restoration Services" at bounding box center [303, 336] width 86 height 19
